Goal: Task Accomplishment & Management: Use online tool/utility

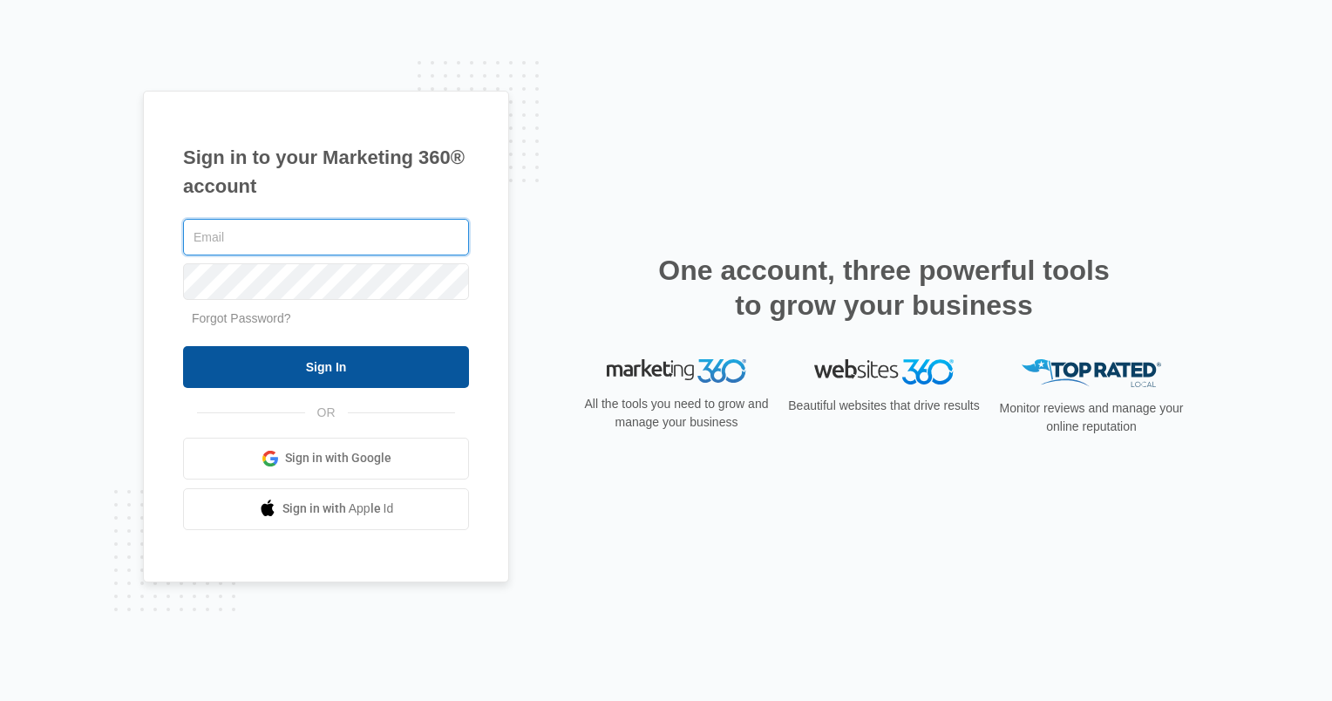
type input "[PERSON_NAME][EMAIL_ADDRESS][DOMAIN_NAME]"
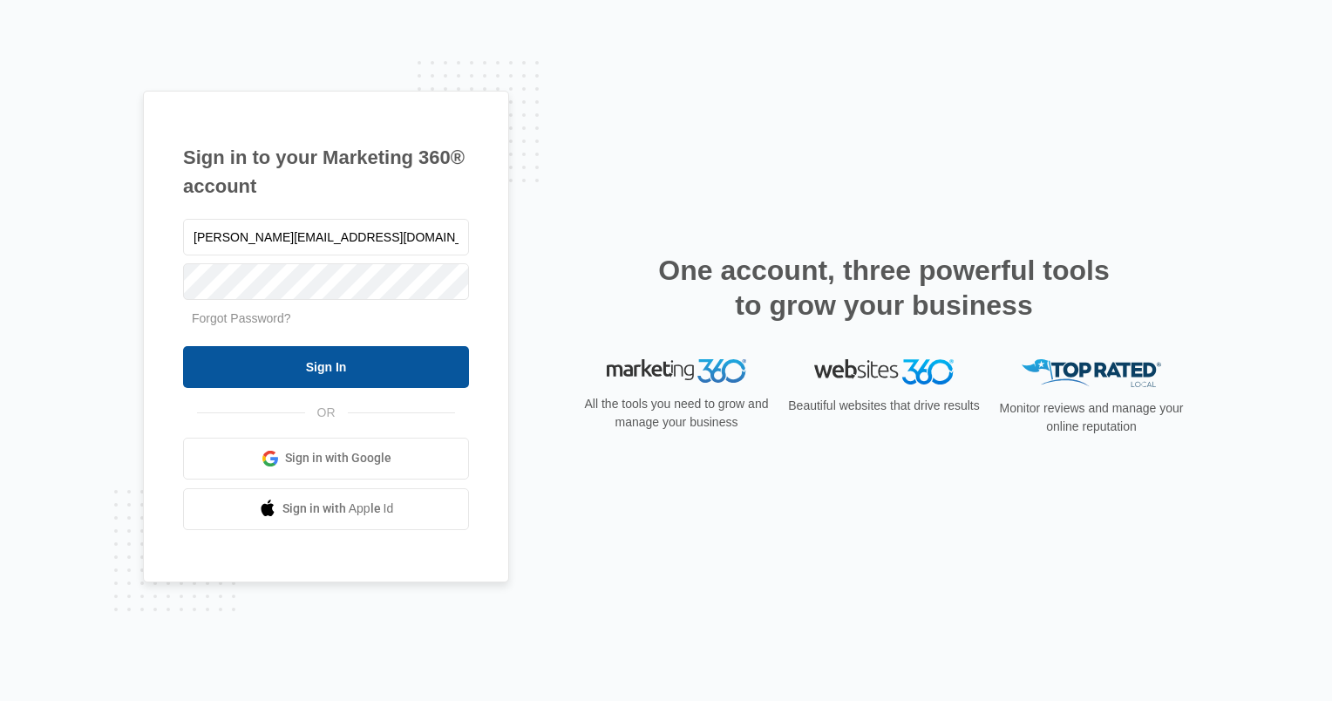
click at [408, 359] on input "Sign In" at bounding box center [326, 367] width 286 height 42
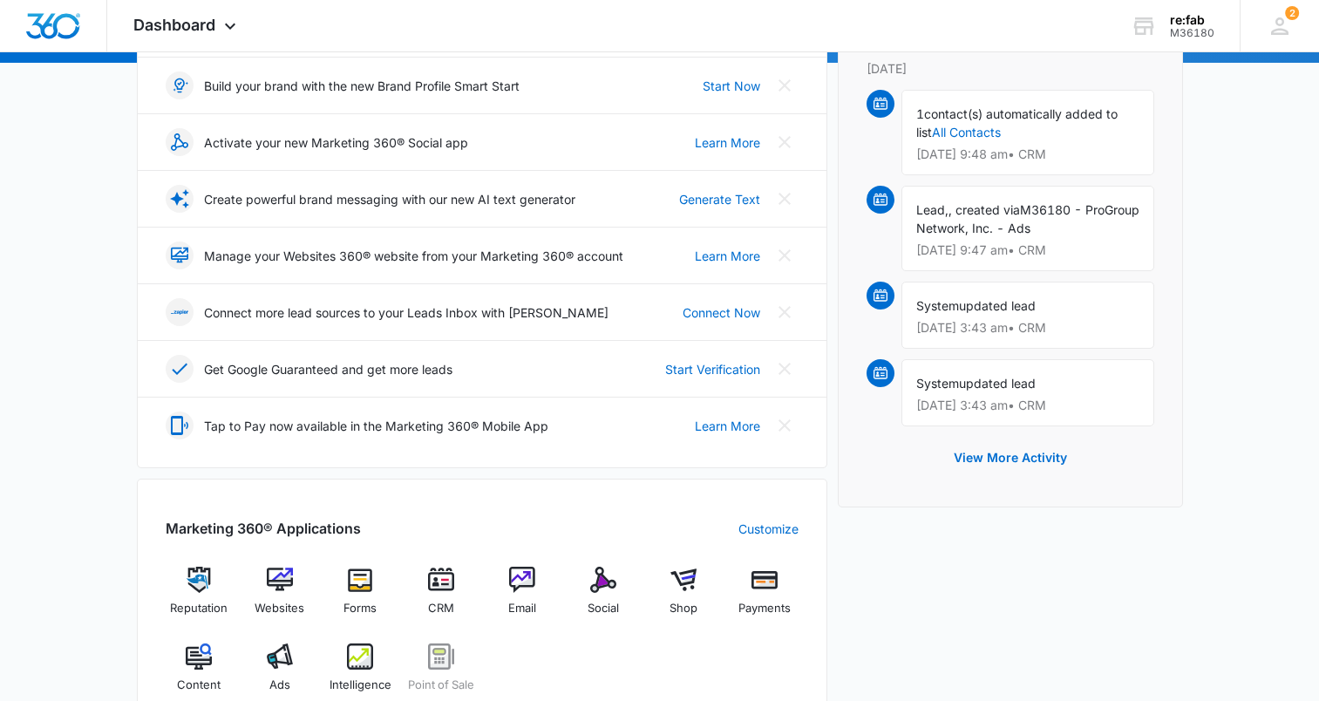
scroll to position [436, 0]
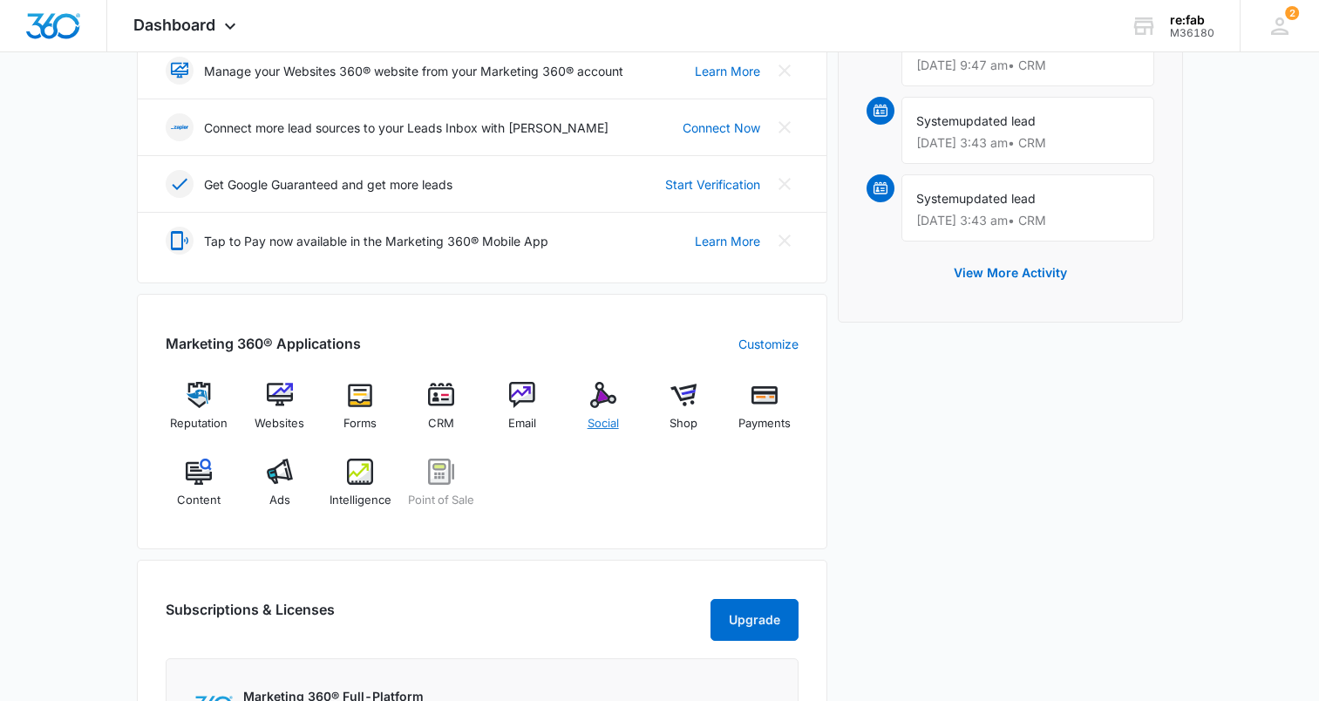
click at [608, 388] on img at bounding box center [603, 395] width 26 height 26
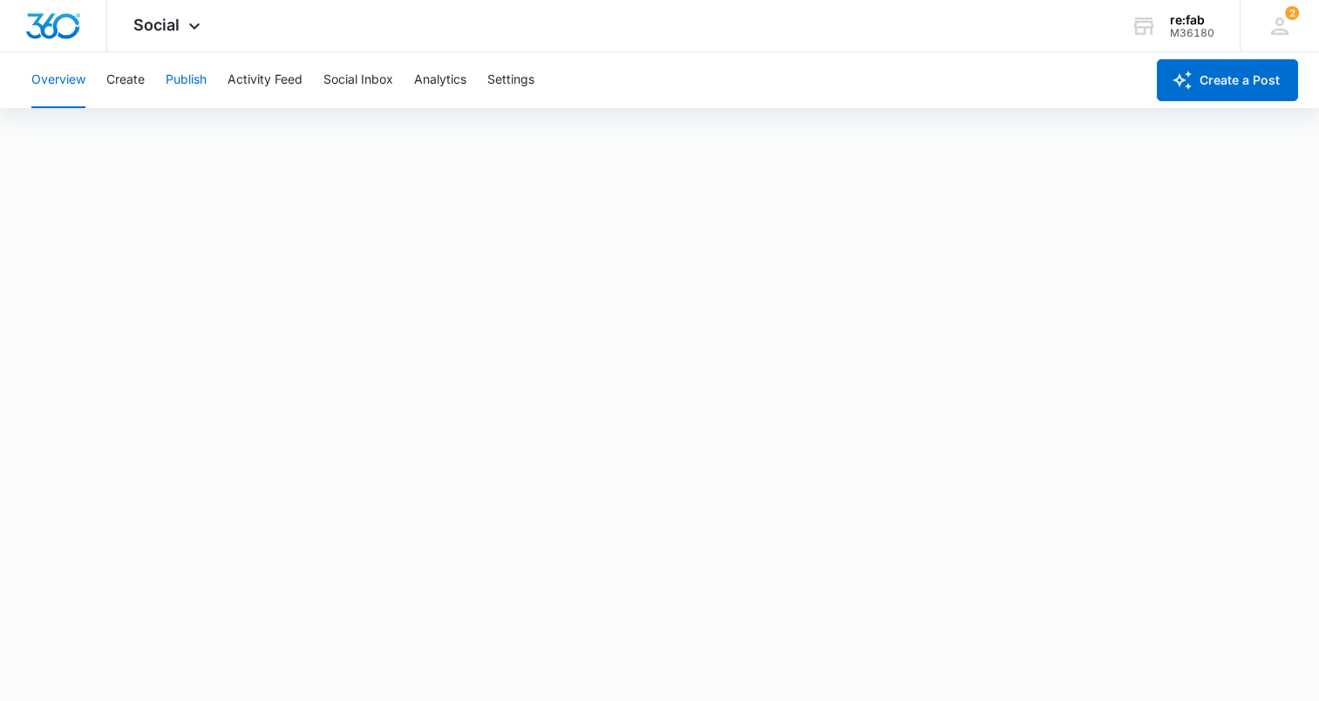
click at [204, 71] on button "Publish" at bounding box center [186, 80] width 41 height 56
click at [142, 138] on button "Schedules" at bounding box center [133, 133] width 59 height 49
click at [390, 79] on button "Social Inbox" at bounding box center [358, 80] width 70 height 56
click at [119, 84] on button "Create" at bounding box center [125, 80] width 38 height 56
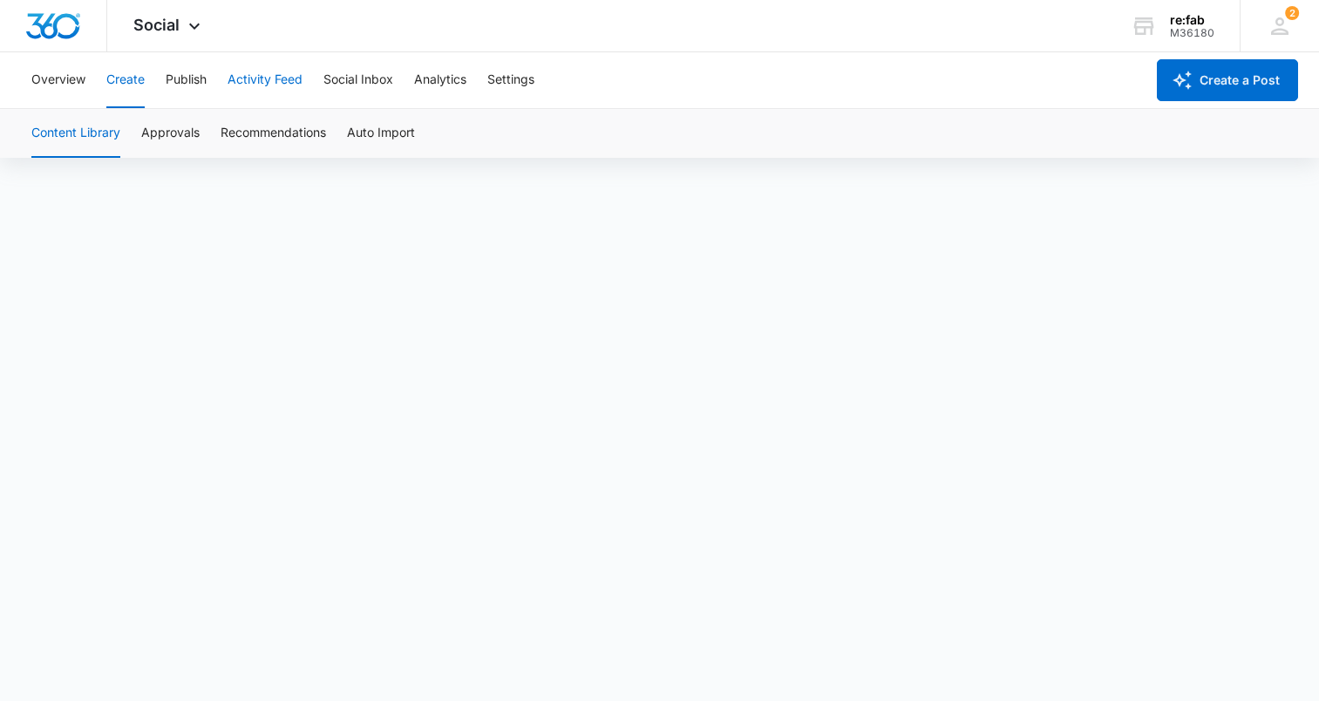
click at [269, 89] on button "Activity Feed" at bounding box center [265, 80] width 75 height 56
click at [180, 82] on button "Publish" at bounding box center [186, 80] width 41 height 56
click at [132, 140] on button "Schedules" at bounding box center [133, 133] width 59 height 49
click at [67, 137] on button "Calendar" at bounding box center [56, 133] width 51 height 49
click at [132, 144] on button "Schedules" at bounding box center [133, 133] width 59 height 49
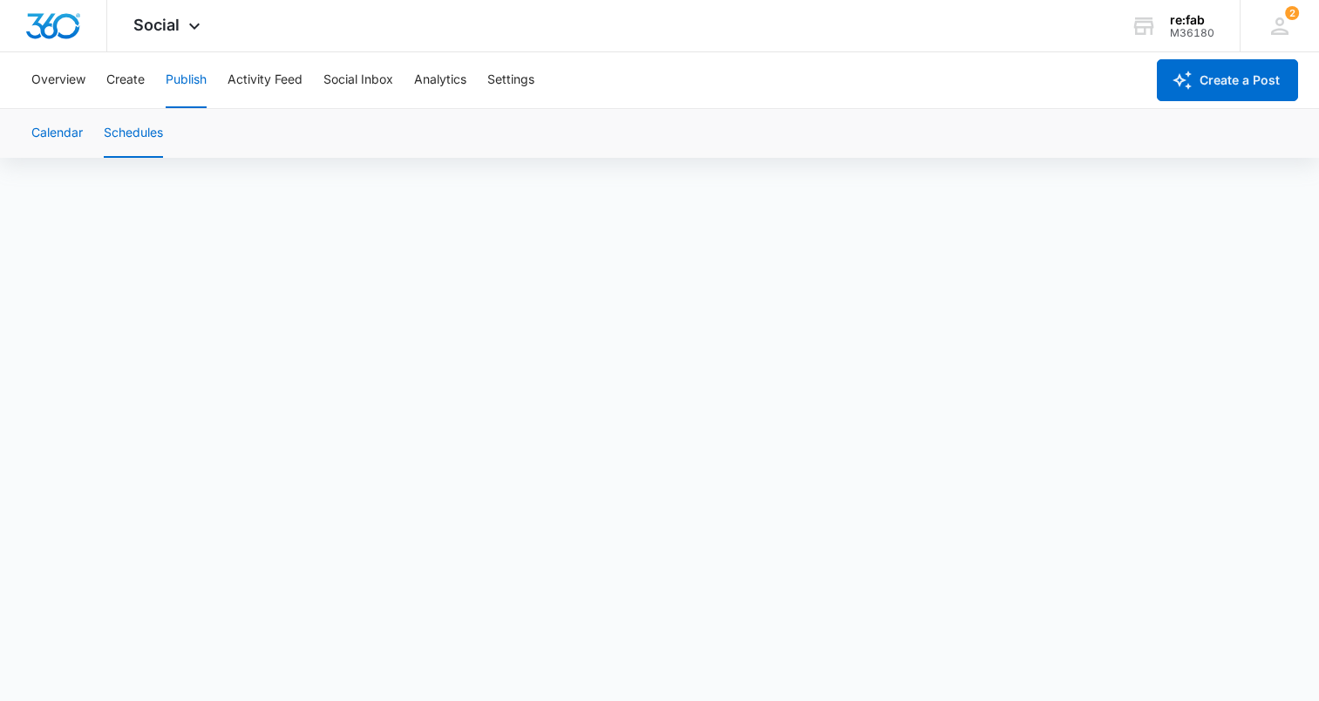
click at [63, 119] on button "Calendar" at bounding box center [56, 133] width 51 height 49
